Goal: Find contact information: Find contact information

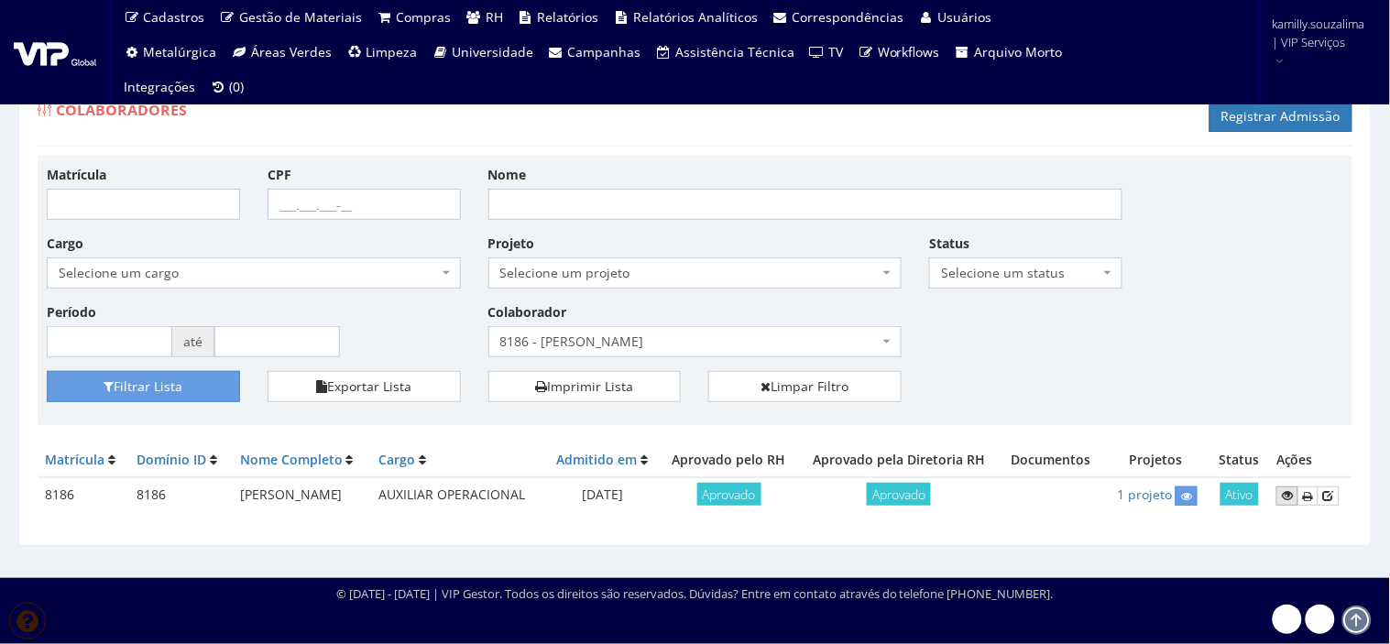
click at [1288, 493] on icon at bounding box center [1287, 495] width 11 height 13
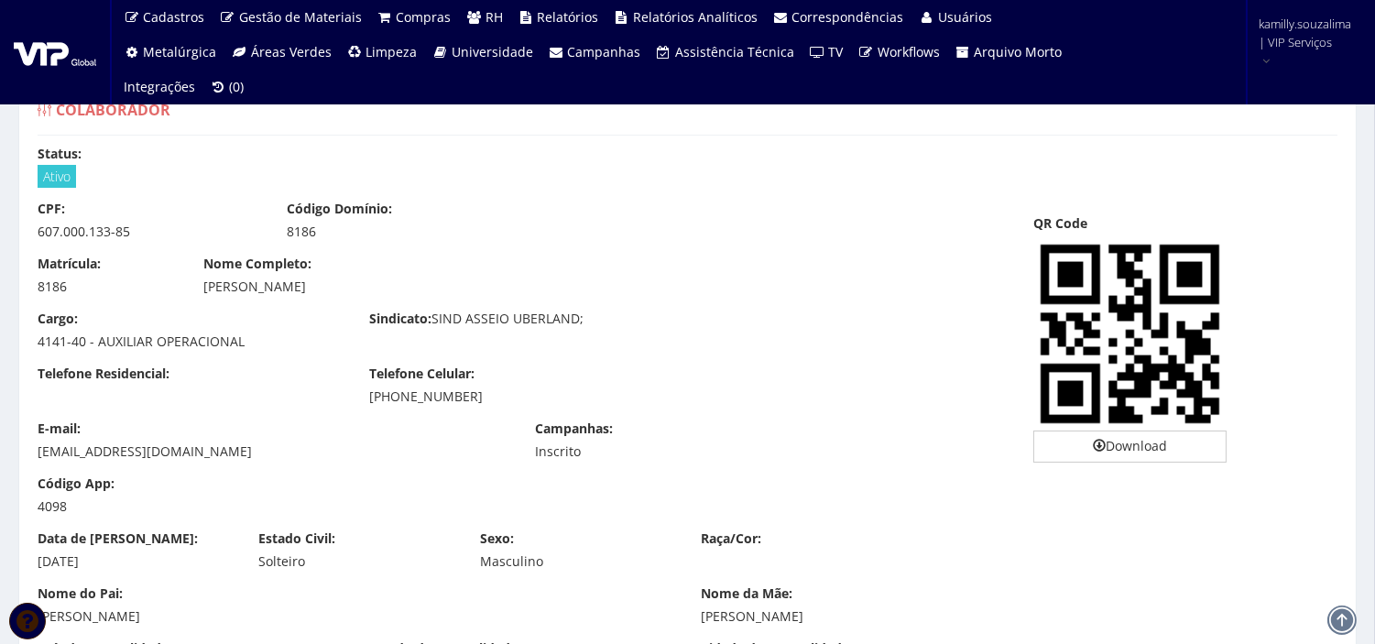
drag, startPoint x: 431, startPoint y: 400, endPoint x: 364, endPoint y: 399, distance: 66.9
click at [364, 399] on div "Telefone Celular: [PHONE_NUMBER]" at bounding box center [521, 385] width 332 height 41
copy div "[PHONE_NUMBER]"
drag, startPoint x: 218, startPoint y: 290, endPoint x: 203, endPoint y: 291, distance: 14.7
click at [203, 291] on div "[PERSON_NAME]" at bounding box center [521, 287] width 637 height 18
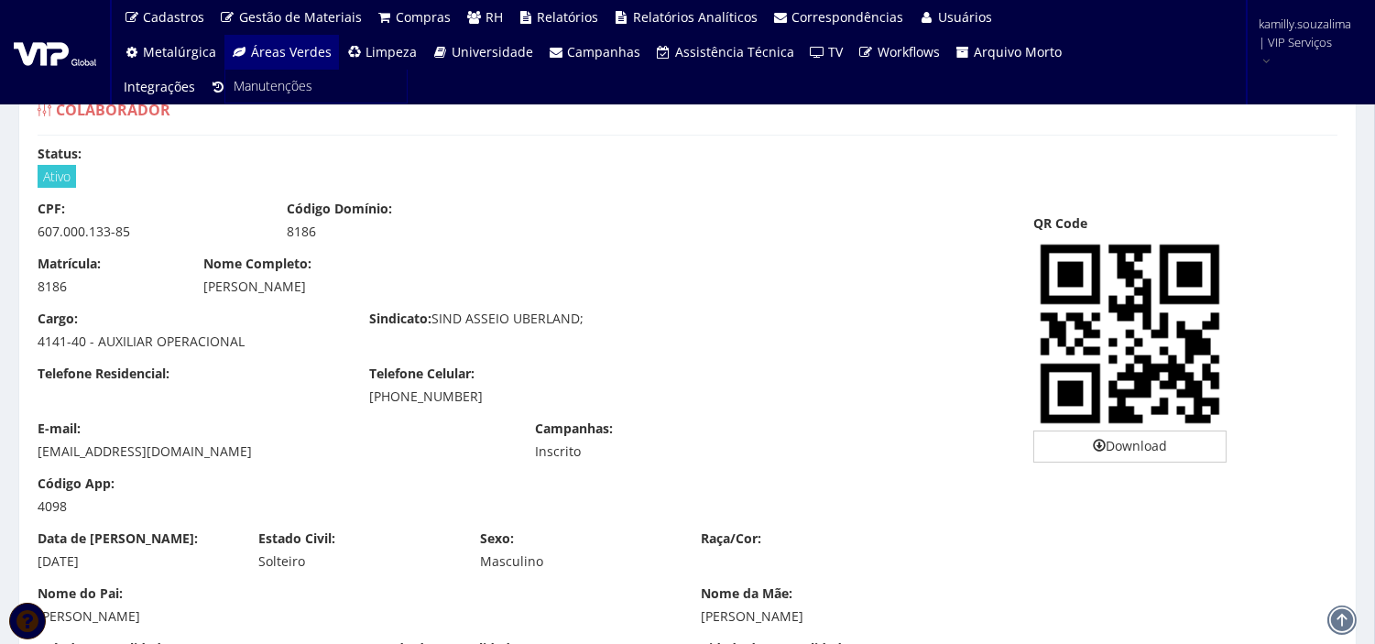
copy div "[PERSON_NAME]"
